Goal: Task Accomplishment & Management: Use online tool/utility

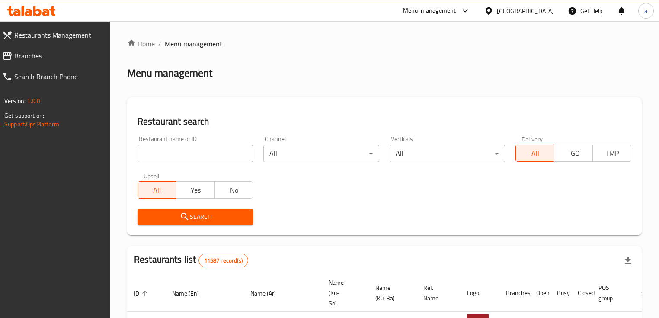
click at [56, 55] on span "Branches" at bounding box center [58, 56] width 89 height 10
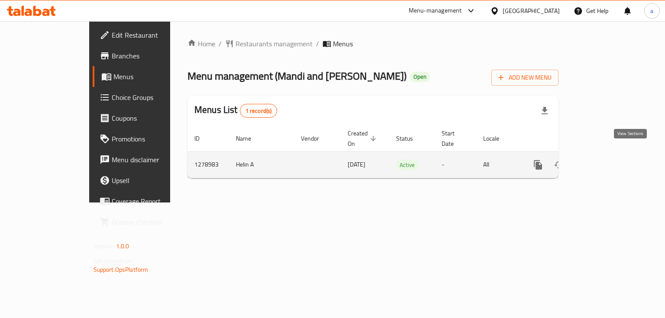
click at [605, 160] on icon "enhanced table" at bounding box center [600, 165] width 10 height 10
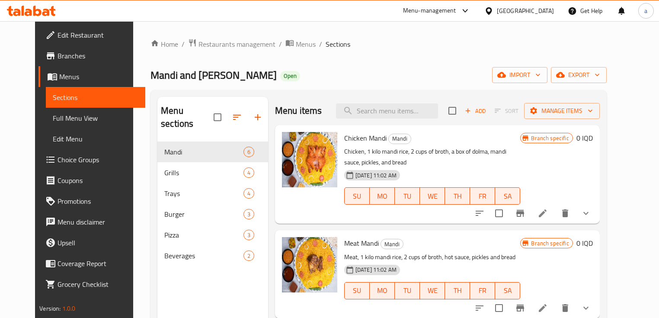
scroll to position [58, 0]
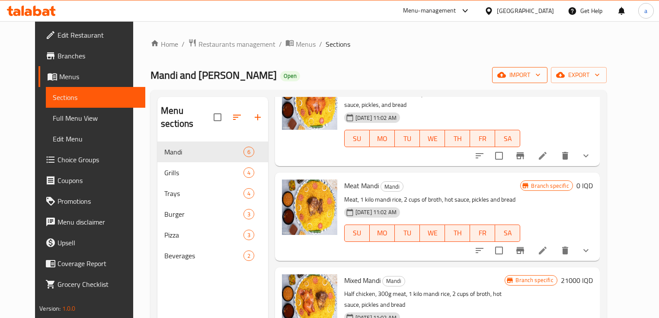
click at [548, 67] on button "import" at bounding box center [519, 75] width 55 height 16
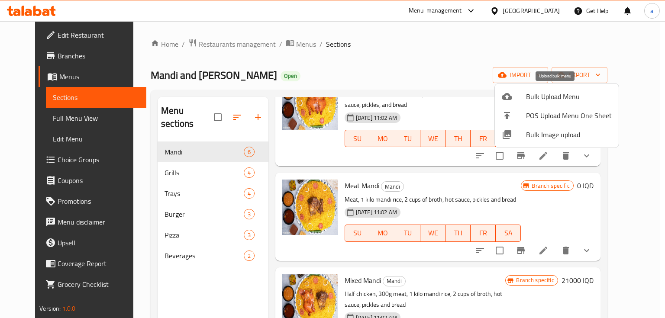
click at [531, 103] on li "Bulk Upload Menu" at bounding box center [557, 96] width 124 height 19
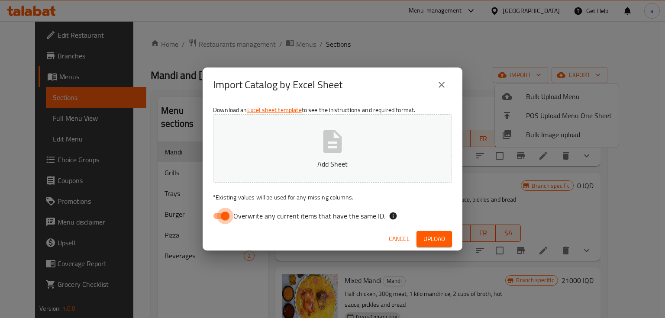
click at [228, 212] on input "Overwrite any current items that have the same ID." at bounding box center [224, 216] width 49 height 16
checkbox input "false"
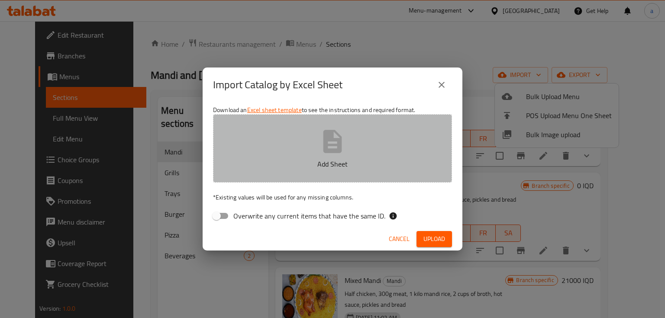
click at [304, 166] on p "Add Sheet" at bounding box center [332, 164] width 212 height 10
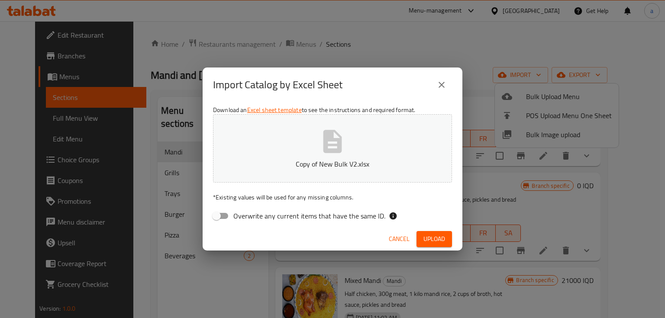
click at [446, 239] on button "Upload" at bounding box center [433, 239] width 35 height 16
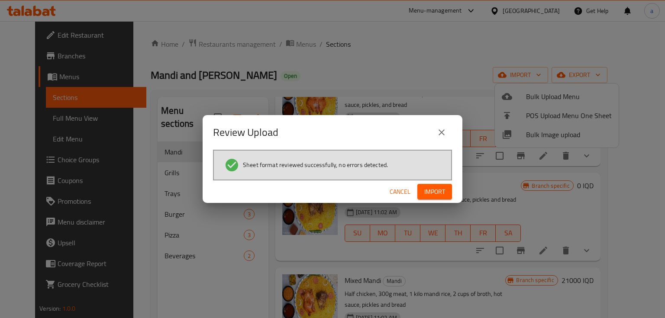
click at [426, 194] on span "Import" at bounding box center [434, 191] width 21 height 11
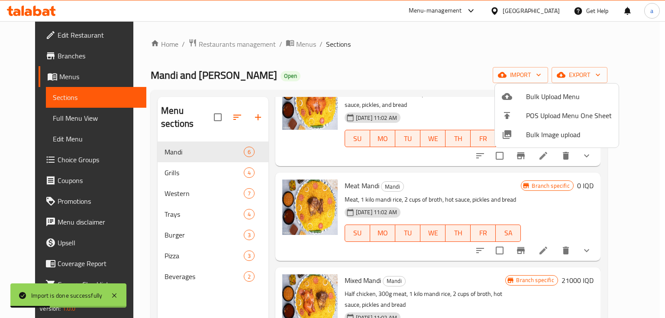
click at [152, 262] on div at bounding box center [332, 159] width 665 height 318
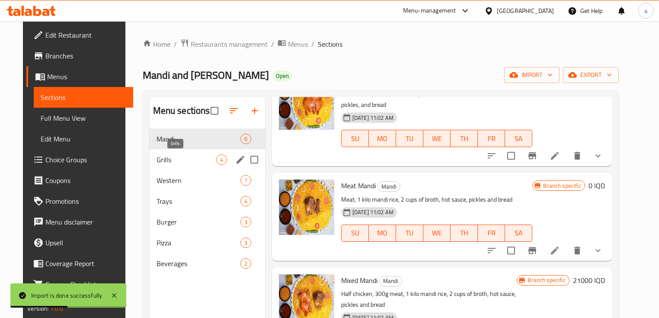
click at [165, 163] on span "Grills" at bounding box center [187, 159] width 60 height 10
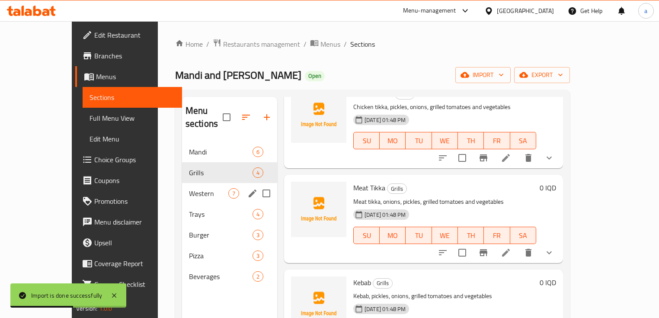
click at [182, 189] on div "Western 7" at bounding box center [229, 193] width 95 height 21
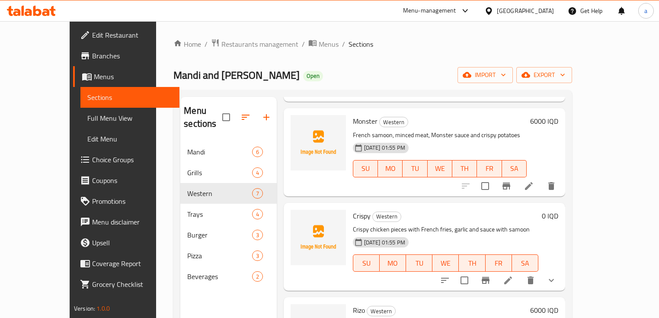
scroll to position [365, 0]
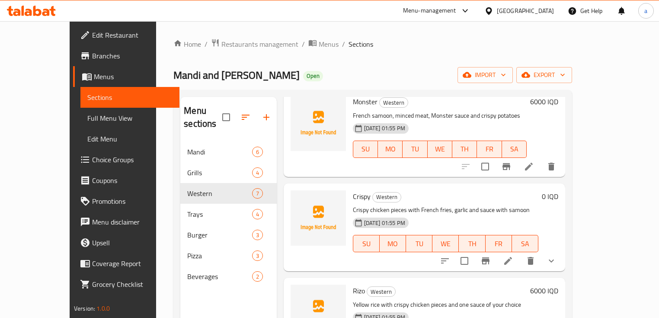
click at [87, 122] on span "Full Menu View" at bounding box center [130, 118] width 86 height 10
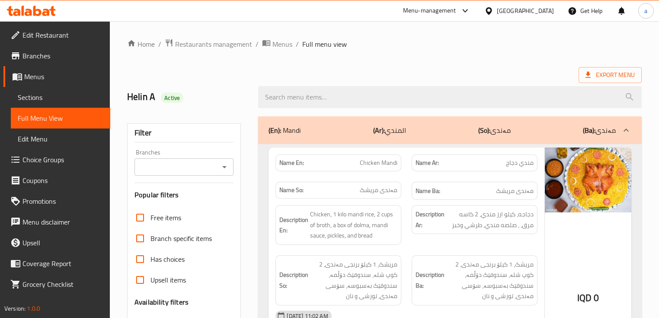
click at [224, 166] on icon "Open" at bounding box center [224, 167] width 4 height 2
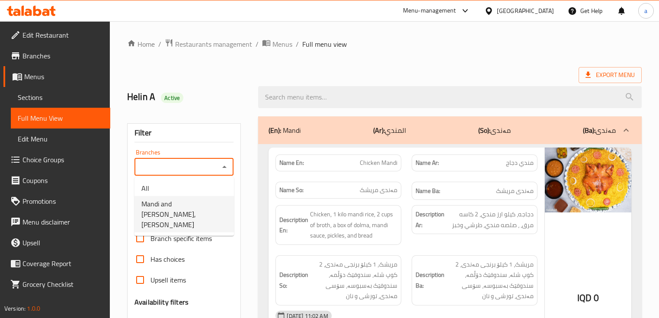
click at [195, 205] on span "Mandi and [PERSON_NAME], [PERSON_NAME]" at bounding box center [184, 214] width 86 height 31
type input "Mandi and [PERSON_NAME], [PERSON_NAME]"
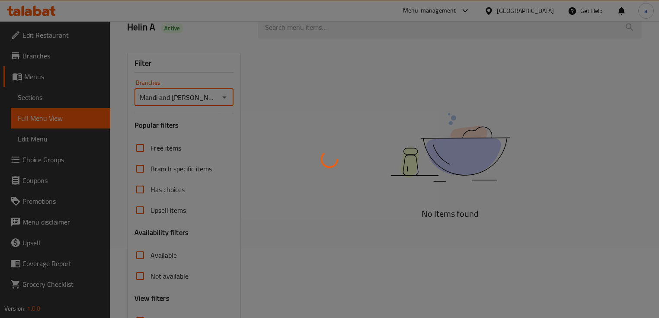
scroll to position [142, 0]
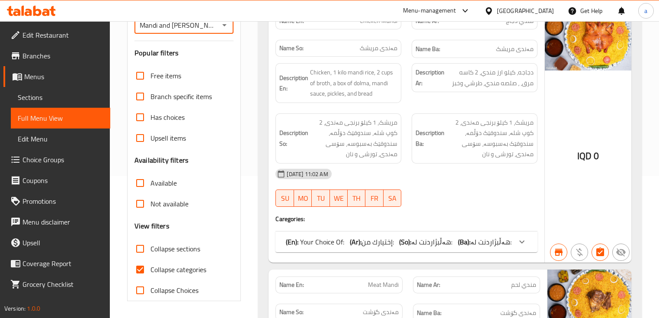
click at [175, 268] on span "Collapse categories" at bounding box center [179, 269] width 56 height 10
click at [151, 268] on input "Collapse categories" at bounding box center [140, 269] width 21 height 21
checkbox input "false"
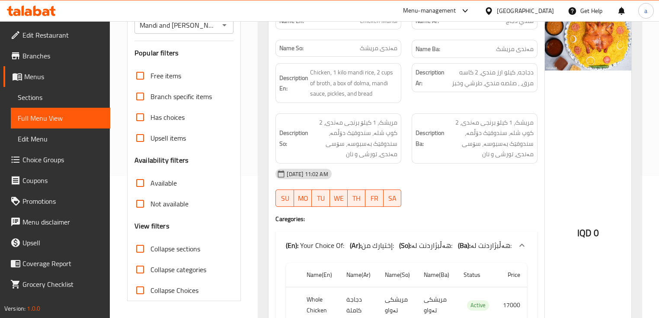
click at [180, 250] on span "Collapse sections" at bounding box center [176, 249] width 50 height 10
click at [151, 250] on input "Collapse sections" at bounding box center [140, 248] width 21 height 21
checkbox input "true"
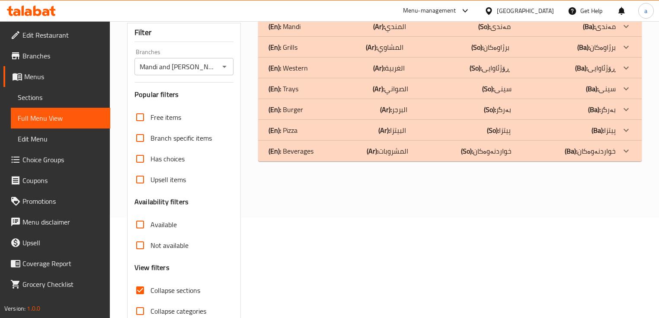
scroll to position [84, 0]
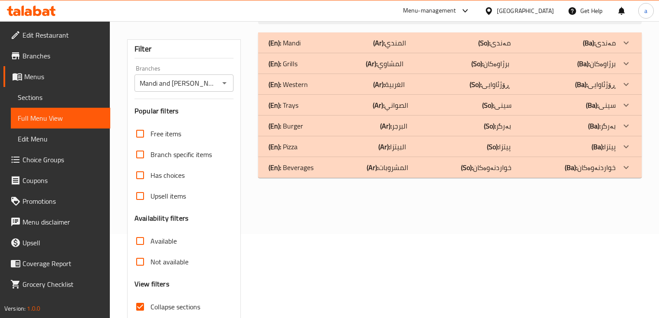
click at [614, 83] on p "(Ba): ڕۆژئاوایی" at bounding box center [595, 84] width 41 height 10
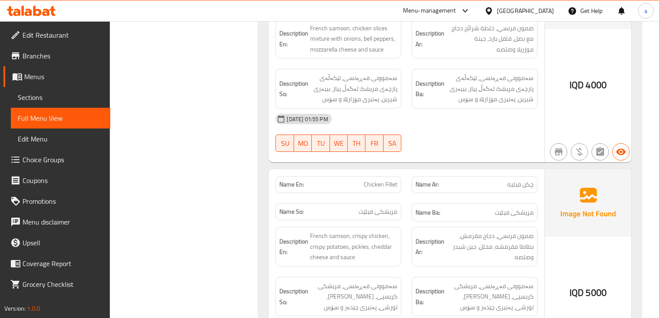
scroll to position [363, 0]
